Goal: Task Accomplishment & Management: Use online tool/utility

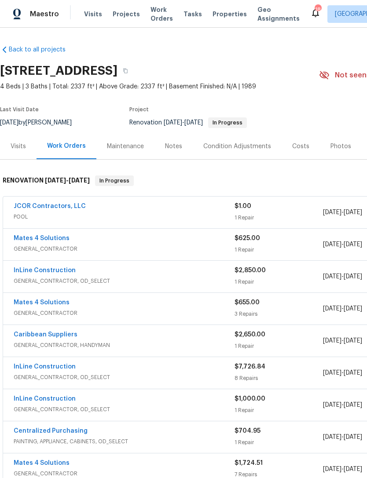
click at [152, 11] on span "Work Orders" at bounding box center [162, 14] width 22 height 18
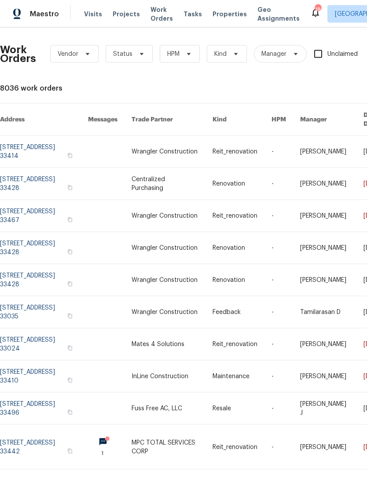
scroll to position [13, 0]
click at [213, 361] on link at bounding box center [172, 377] width 81 height 32
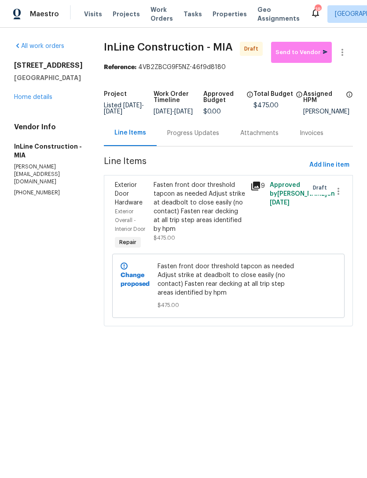
click at [205, 199] on div "Fasten front door threshold tapcon as needed Adjust strike at deadbolt to close…" at bounding box center [200, 207] width 92 height 53
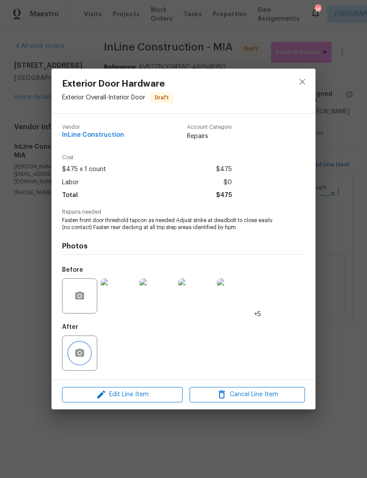
click at [81, 349] on button "button" at bounding box center [79, 353] width 21 height 21
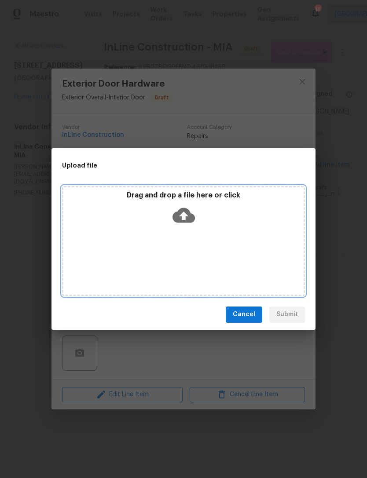
click at [187, 215] on icon at bounding box center [184, 215] width 22 height 15
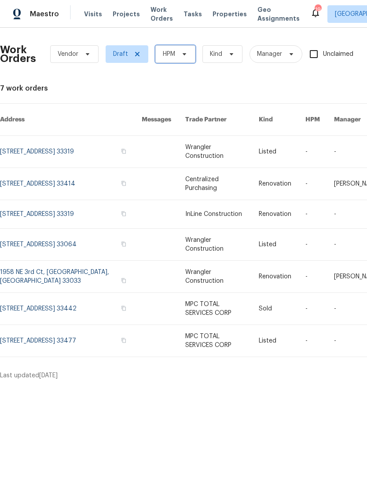
click at [182, 51] on icon at bounding box center [184, 54] width 7 height 7
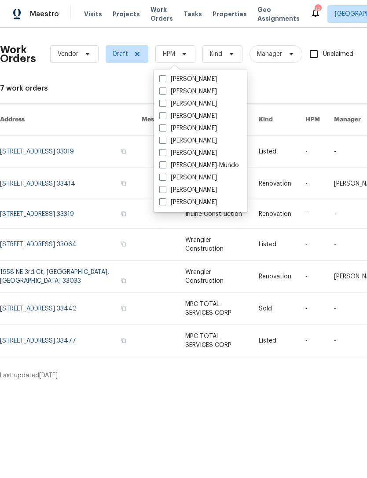
click at [165, 125] on span at bounding box center [162, 128] width 7 height 7
click at [165, 125] on input "[PERSON_NAME]" at bounding box center [162, 127] width 6 height 6
checkbox input "true"
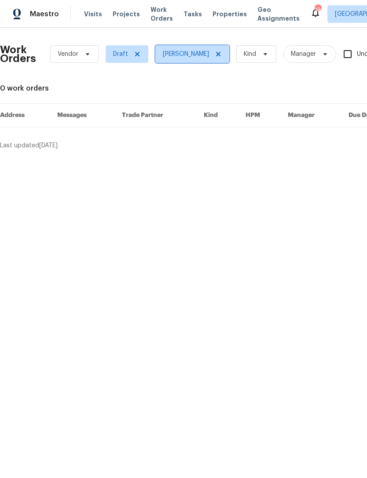
click at [216, 55] on icon at bounding box center [218, 54] width 4 height 4
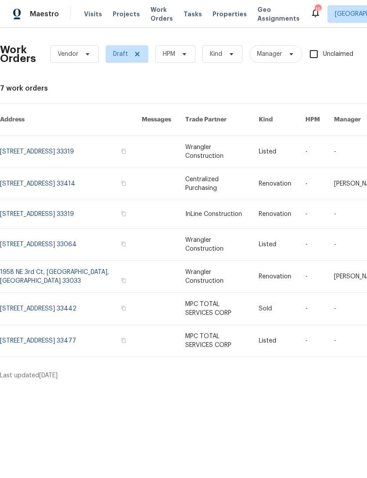
click at [130, 11] on span "Projects" at bounding box center [126, 14] width 27 height 9
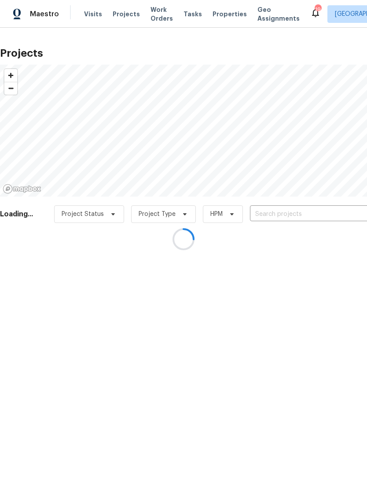
click at [308, 209] on div at bounding box center [183, 239] width 367 height 478
click at [305, 202] on div at bounding box center [183, 239] width 367 height 478
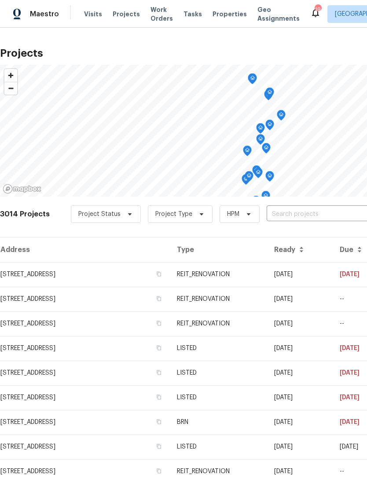
click at [308, 209] on input "text" at bounding box center [317, 215] width 101 height 14
type input "10610"
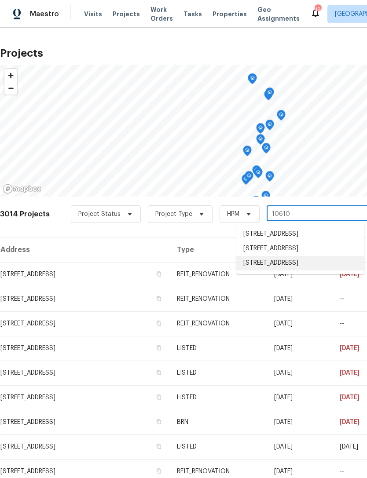
click at [317, 271] on li "[STREET_ADDRESS]" at bounding box center [300, 263] width 128 height 15
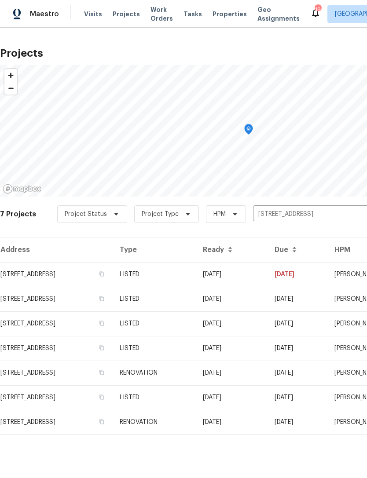
click at [323, 213] on input "[STREET_ADDRESS]" at bounding box center [303, 215] width 101 height 14
click at [296, 213] on input "text" at bounding box center [303, 215] width 101 height 14
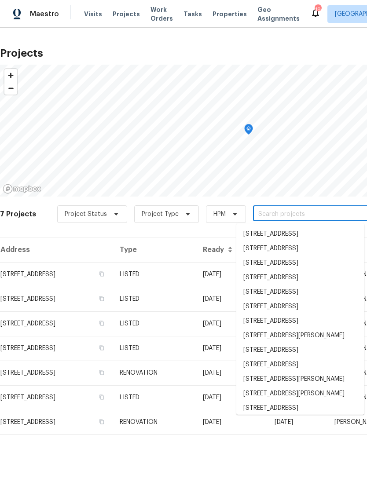
type input "q"
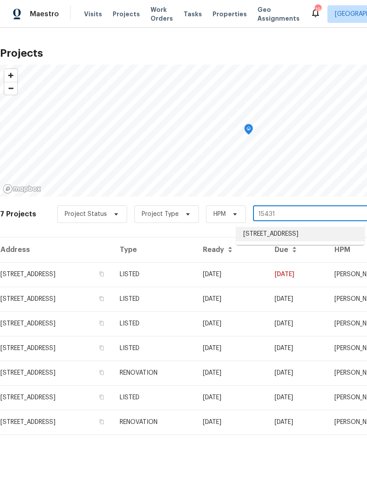
click at [312, 232] on li "[STREET_ADDRESS]" at bounding box center [300, 234] width 128 height 15
type input "[STREET_ADDRESS]"
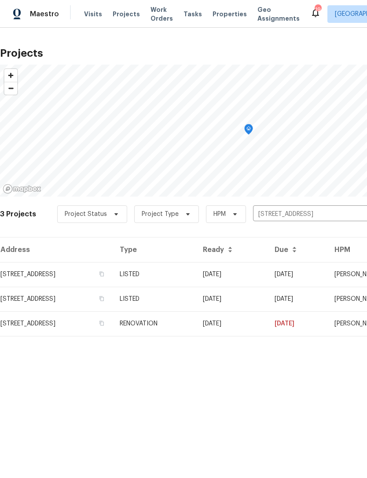
click at [28, 275] on td "[STREET_ADDRESS]" at bounding box center [56, 274] width 113 height 25
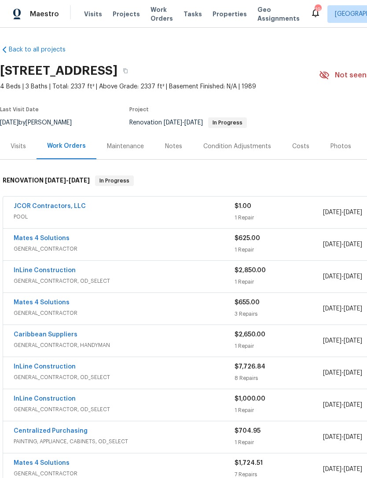
scroll to position [1, 0]
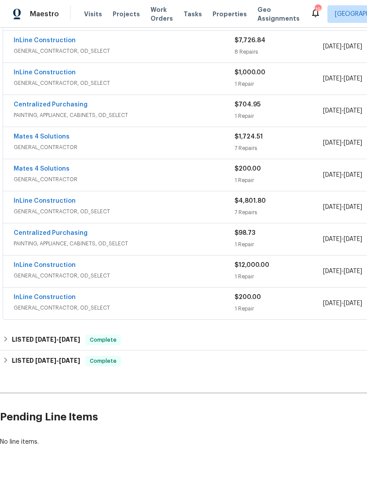
scroll to position [326, 0]
click at [22, 295] on link "InLine Construction" at bounding box center [45, 298] width 62 height 6
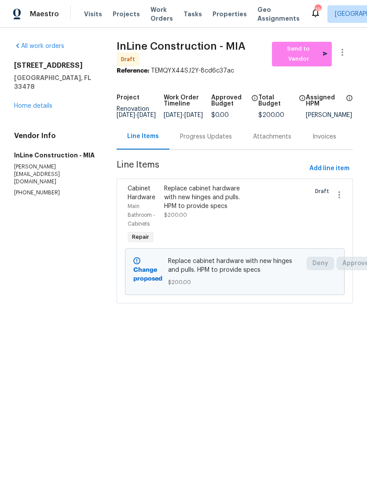
click at [222, 203] on div "Replace cabinet hardware with new hinges and pulls. HPM to provide specs" at bounding box center [207, 197] width 86 height 26
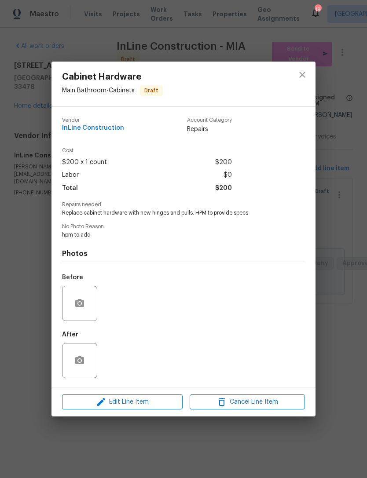
click at [66, 297] on div at bounding box center [79, 303] width 35 height 35
click at [76, 297] on button "button" at bounding box center [79, 303] width 21 height 21
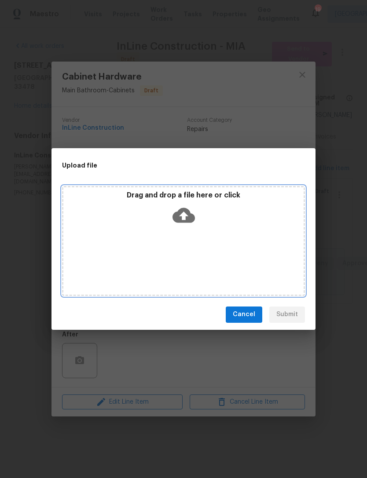
click at [191, 213] on icon at bounding box center [184, 215] width 22 height 22
click at [182, 209] on icon at bounding box center [184, 215] width 22 height 15
